Goal: Subscribe to service/newsletter

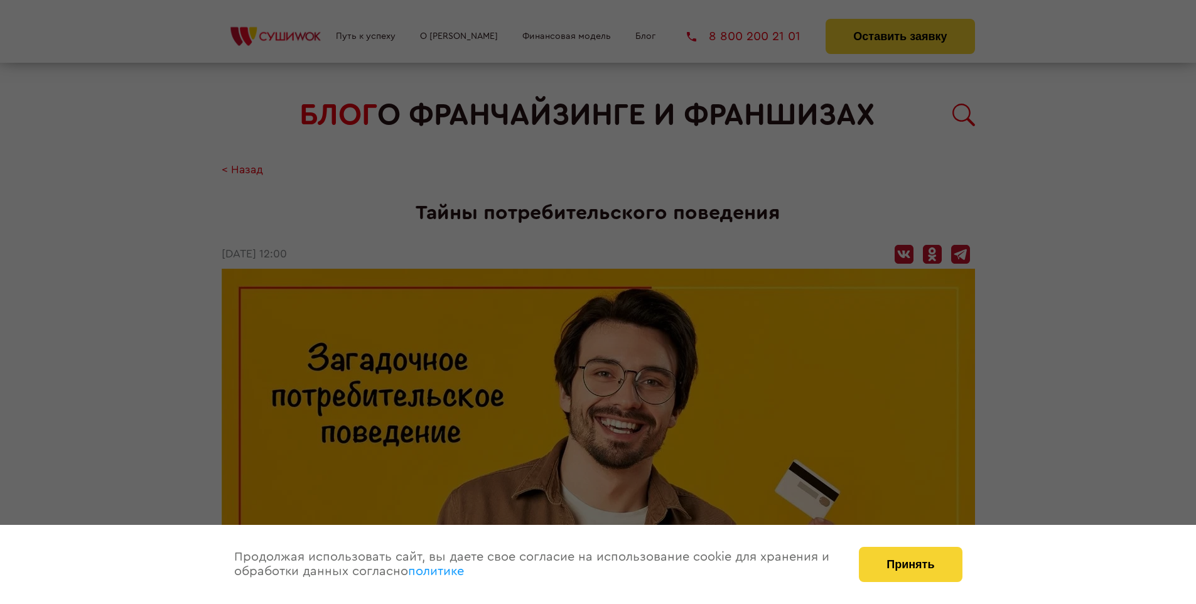
scroll to position [887, 0]
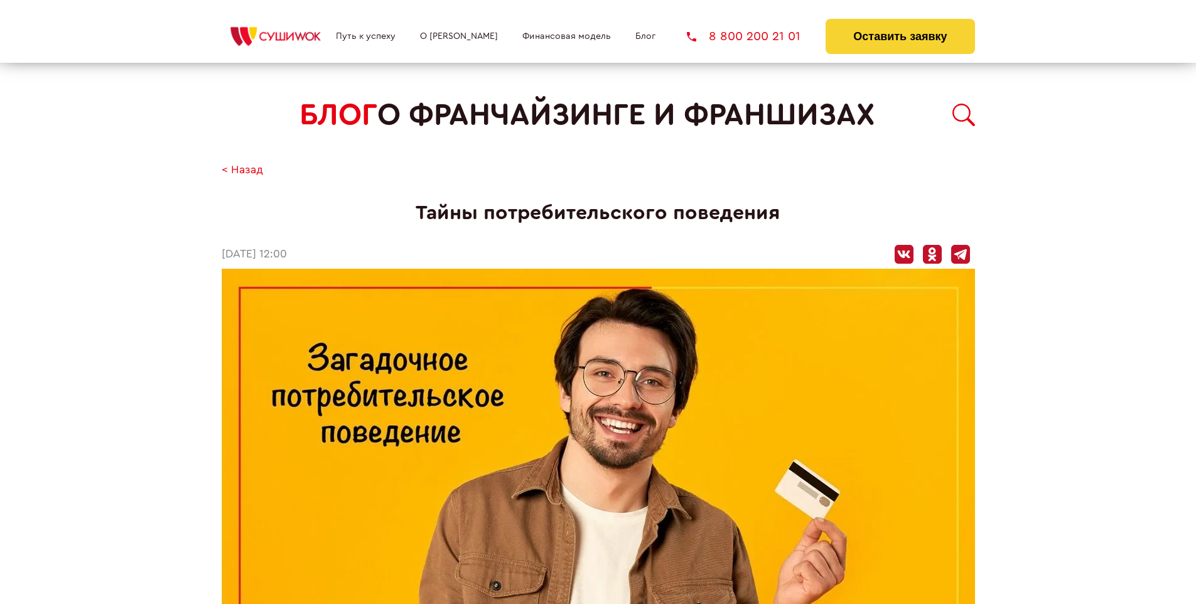
scroll to position [887, 0]
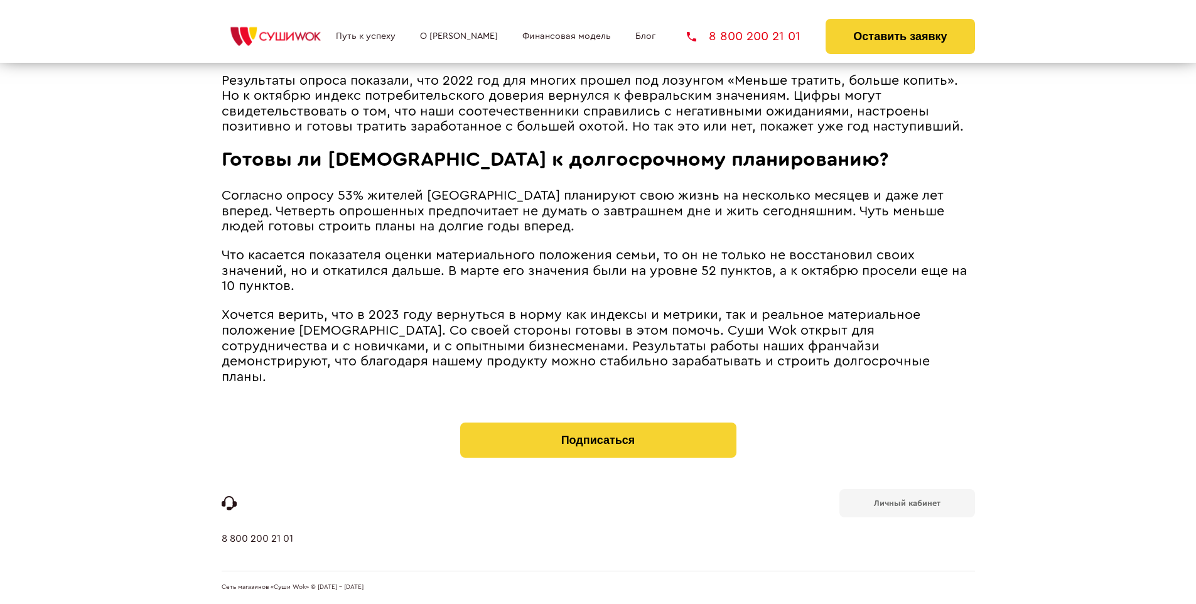
click at [907, 502] on b "Личный кабинет" at bounding box center [907, 503] width 67 height 8
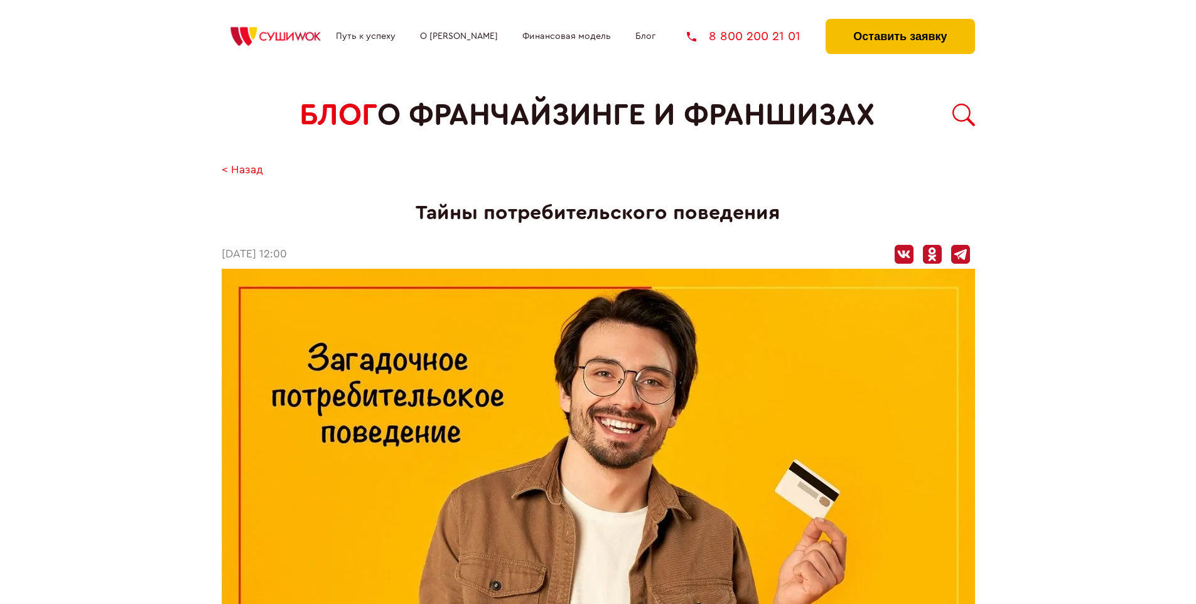
click at [900, 22] on button "Оставить заявку" at bounding box center [900, 36] width 149 height 35
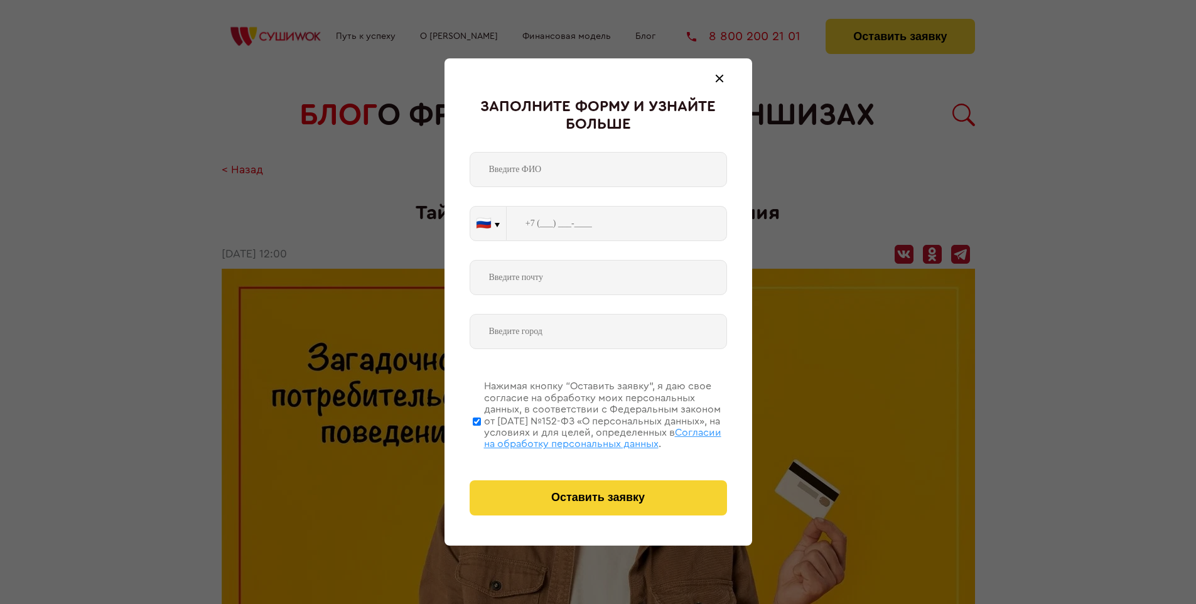
click at [582, 436] on span "Согласии на обработку персональных данных" at bounding box center [602, 438] width 237 height 21
click at [481, 436] on input "Нажимая кнопку “Оставить заявку”, я даю свое согласие на обработку моих персона…" at bounding box center [477, 421] width 8 height 100
checkbox input "false"
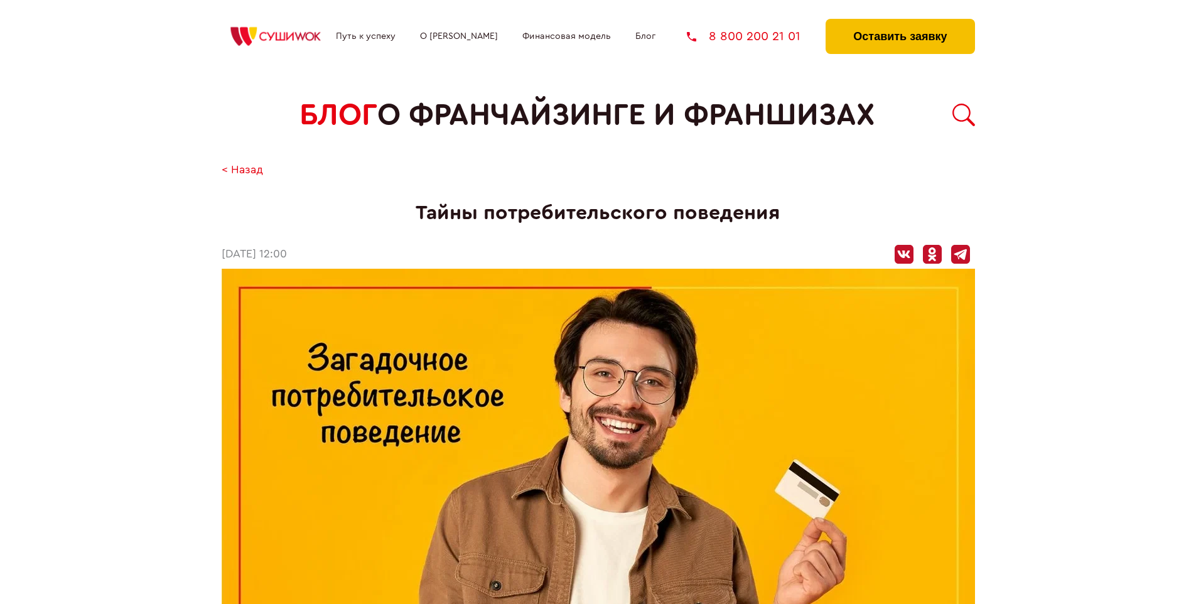
click at [900, 22] on button "Оставить заявку" at bounding box center [900, 36] width 149 height 35
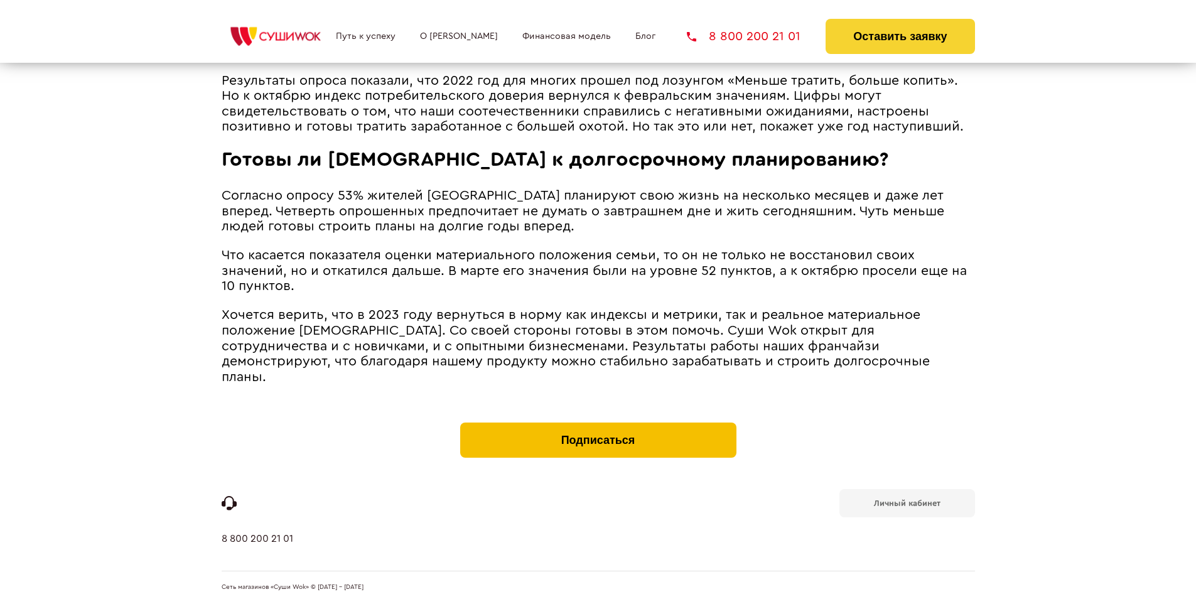
click at [598, 426] on button "Подписаться" at bounding box center [598, 440] width 276 height 35
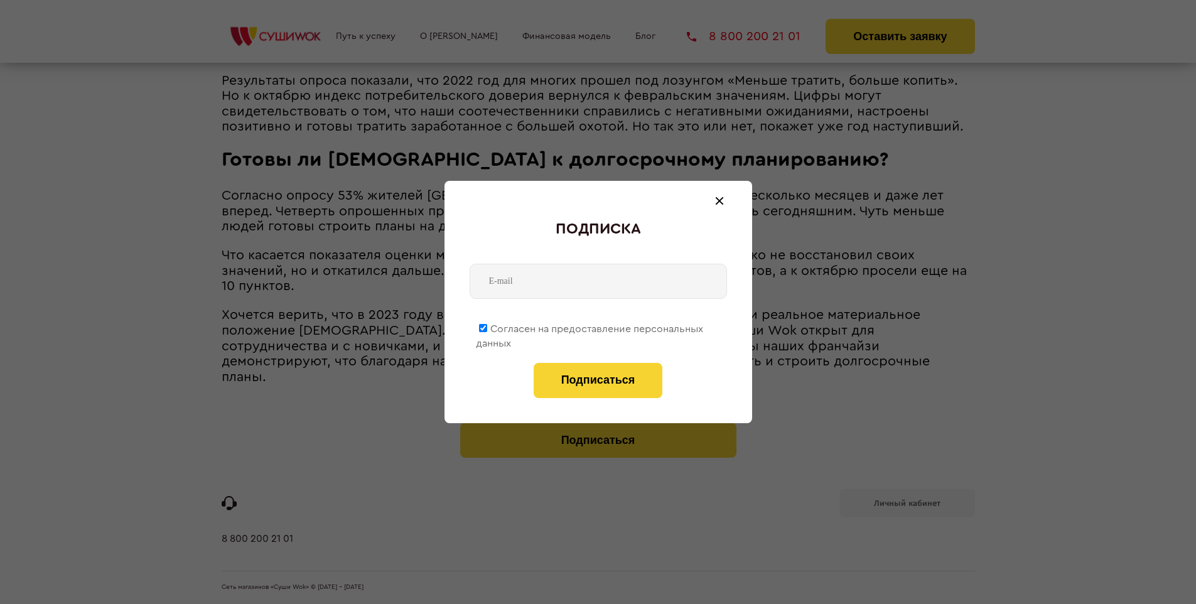
click at [590, 327] on span "Согласен на предоставление персональных данных" at bounding box center [589, 336] width 227 height 24
click at [487, 327] on input "Согласен на предоставление персональных данных" at bounding box center [483, 328] width 8 height 8
checkbox input "false"
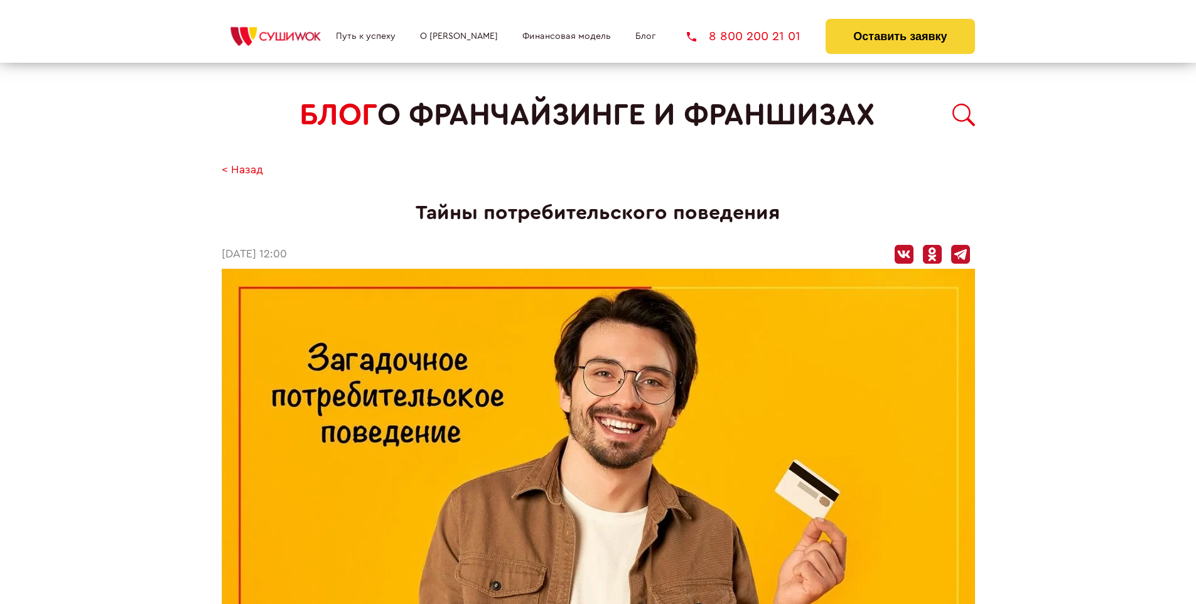
scroll to position [887, 0]
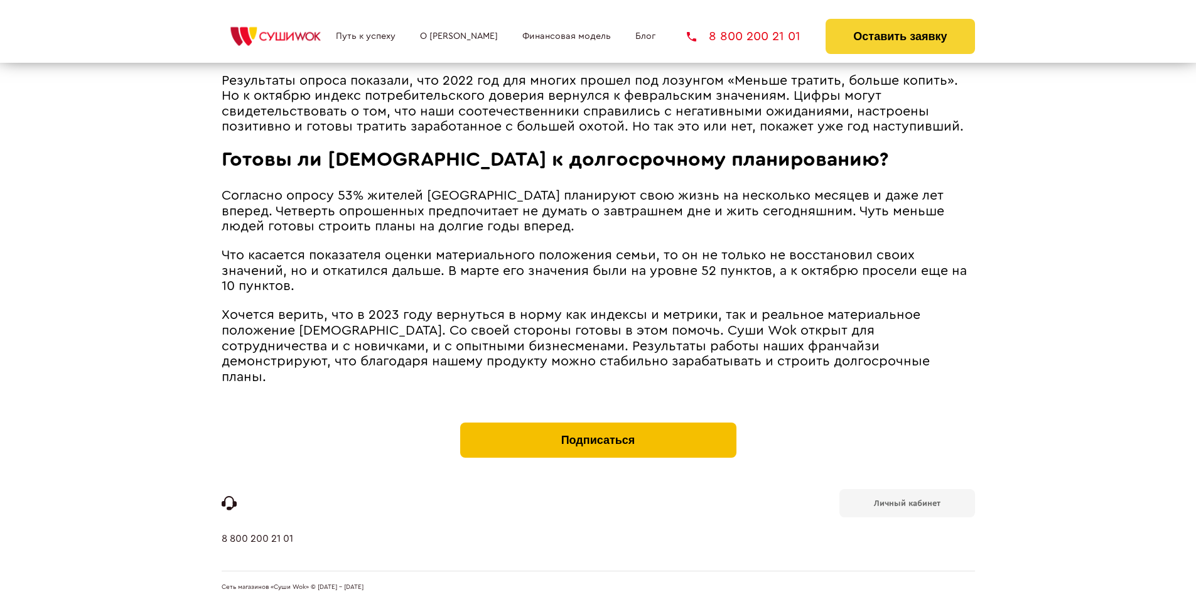
click at [598, 426] on button "Подписаться" at bounding box center [598, 440] width 276 height 35
